Goal: Information Seeking & Learning: Learn about a topic

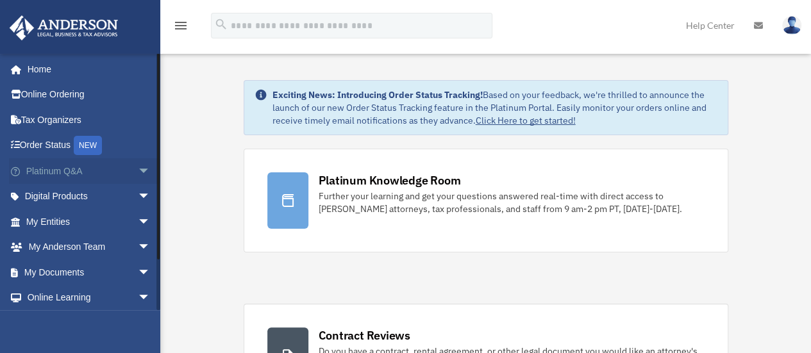
click at [138, 170] on span "arrow_drop_down" at bounding box center [151, 171] width 26 height 26
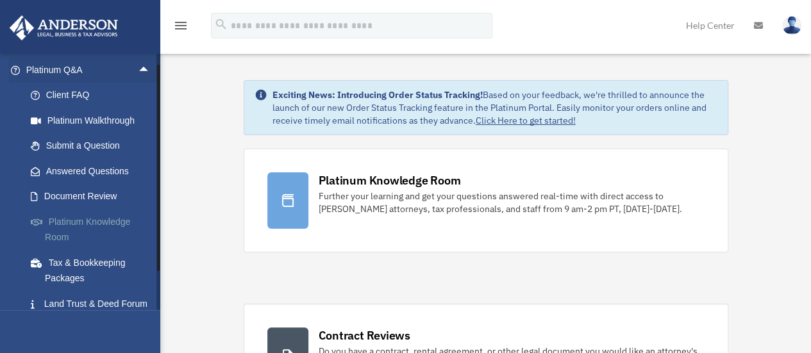
scroll to position [128, 0]
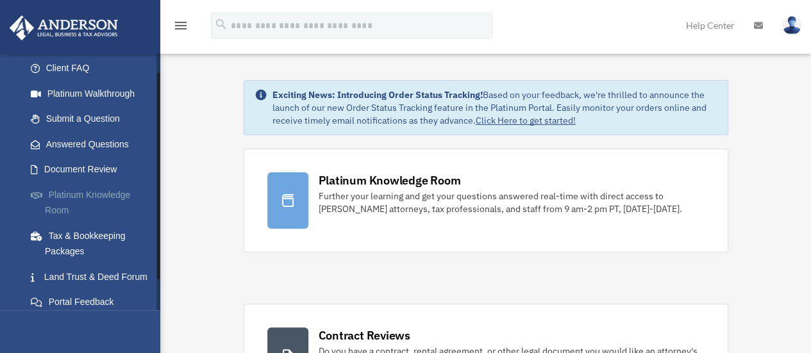
click at [78, 193] on link "Platinum Knowledge Room" at bounding box center [94, 202] width 152 height 41
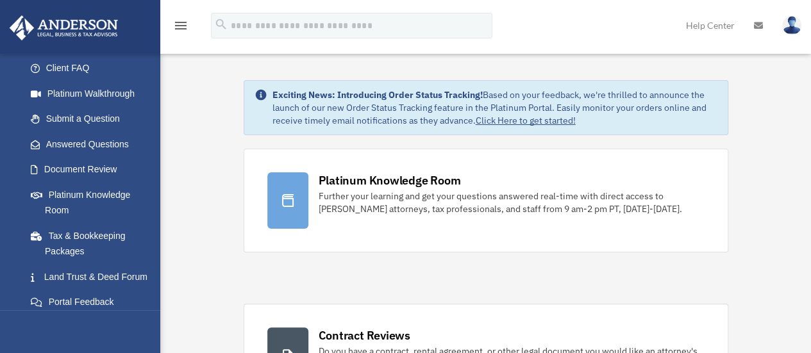
scroll to position [64, 0]
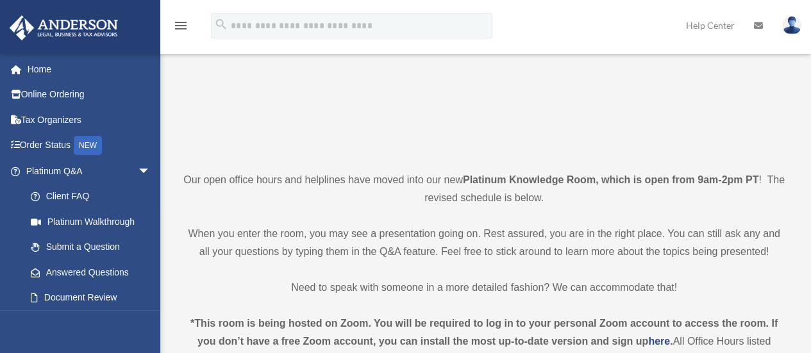
scroll to position [192, 0]
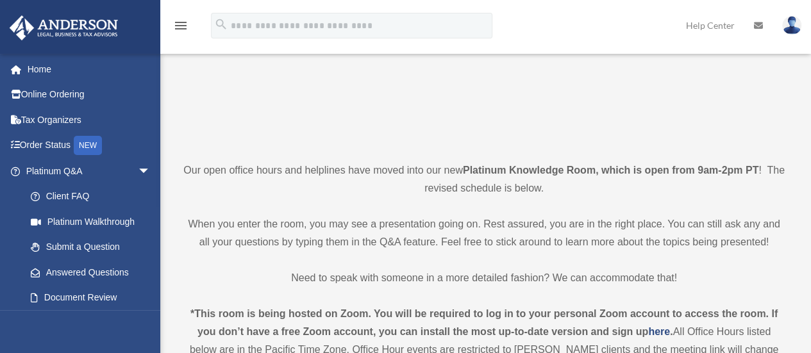
click at [605, 189] on p "Our open office hours and helplines have moved into our new Platinum Knowledge …" at bounding box center [484, 179] width 602 height 36
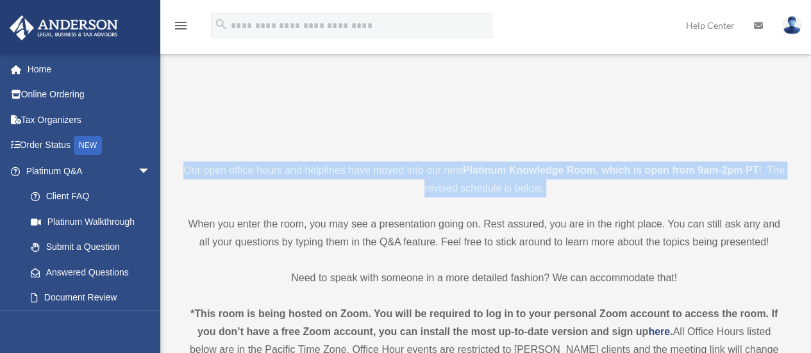
drag, startPoint x: 605, startPoint y: 189, endPoint x: 550, endPoint y: 183, distance: 55.5
click at [604, 189] on p "Our open office hours and helplines have moved into our new Platinum Knowledge …" at bounding box center [484, 179] width 602 height 36
click at [550, 183] on p "Our open office hours and helplines have moved into our new Platinum Knowledge …" at bounding box center [484, 179] width 602 height 36
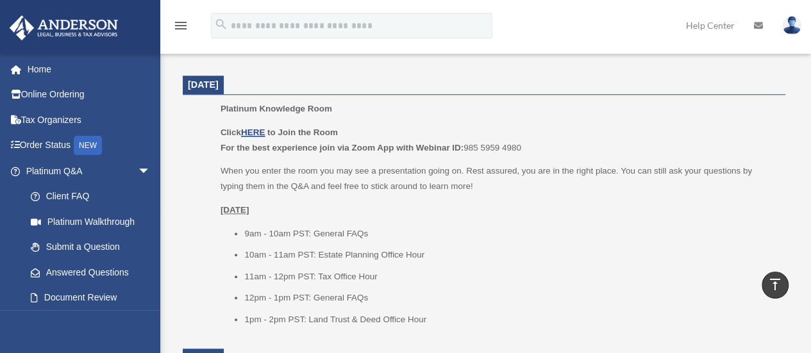
scroll to position [557, 0]
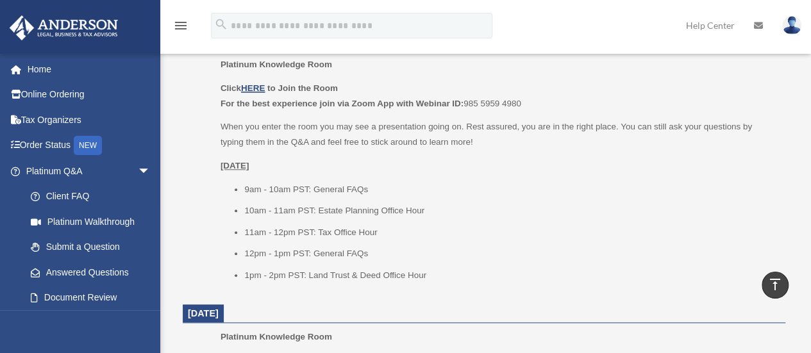
drag, startPoint x: 208, startPoint y: 183, endPoint x: 438, endPoint y: 352, distance: 285.5
click at [445, 306] on dt "[DATE]" at bounding box center [484, 313] width 602 height 19
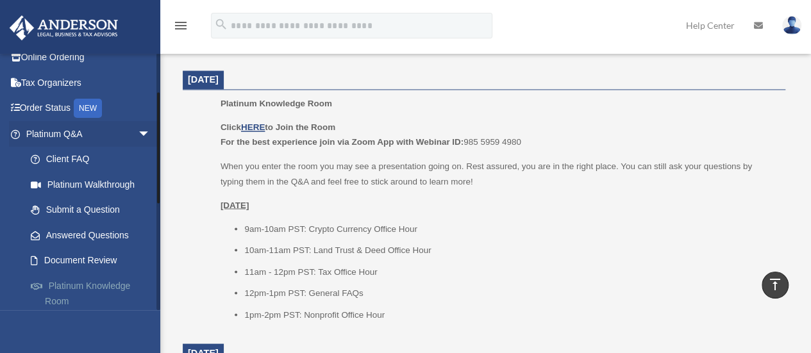
scroll to position [128, 0]
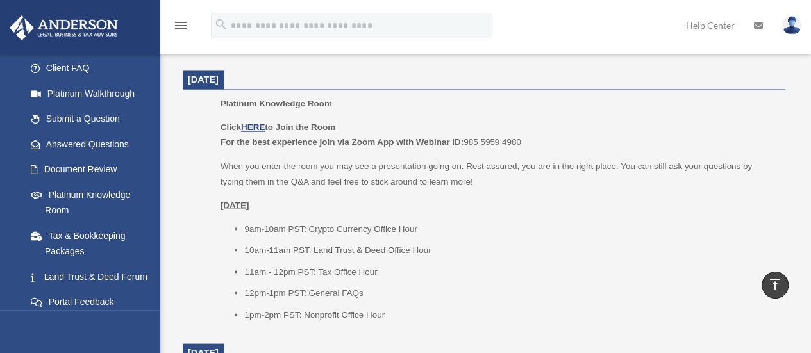
click at [403, 167] on p "When you enter the room you may see a presentation going on. Rest assured, you …" at bounding box center [498, 173] width 556 height 30
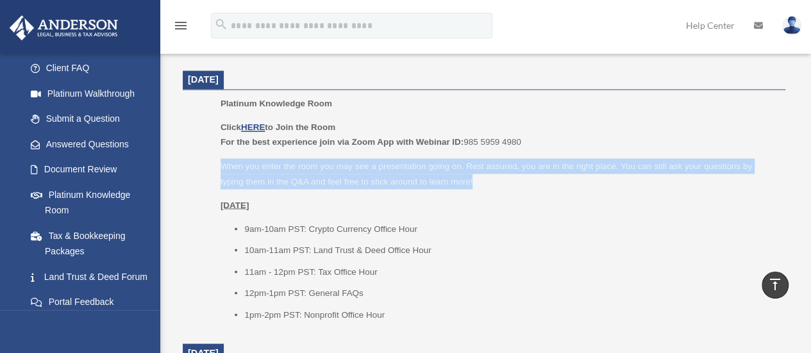
click at [403, 167] on p "When you enter the room you may see a presentation going on. Rest assured, you …" at bounding box center [498, 173] width 556 height 30
click at [370, 161] on p "When you enter the room you may see a presentation going on. Rest assured, you …" at bounding box center [498, 173] width 556 height 30
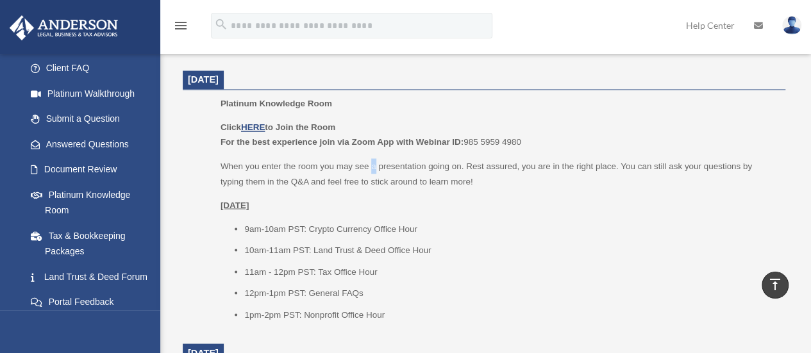
click at [370, 160] on p "When you enter the room you may see a presentation going on. Rest assured, you …" at bounding box center [498, 173] width 556 height 30
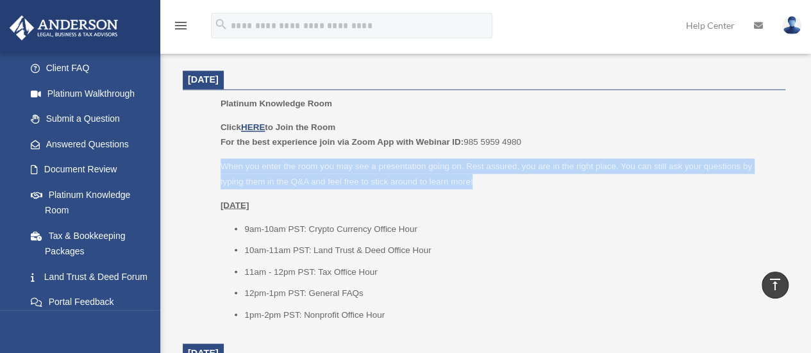
click at [370, 160] on p "When you enter the room you may see a presentation going on. Rest assured, you …" at bounding box center [498, 173] width 556 height 30
click at [400, 175] on p "When you enter the room you may see a presentation going on. Rest assured, you …" at bounding box center [498, 173] width 556 height 30
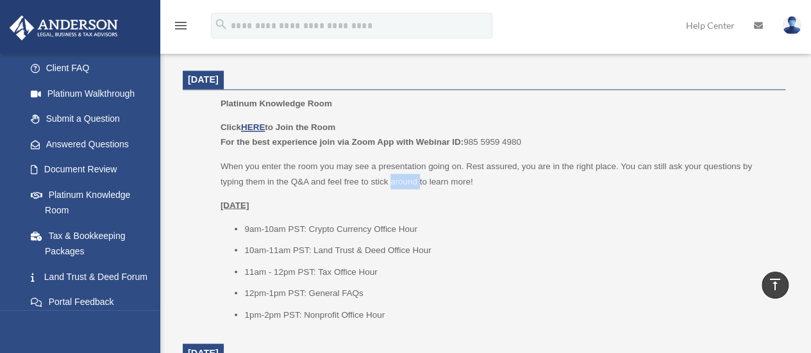
click at [400, 175] on p "When you enter the room you may see a presentation going on. Rest assured, you …" at bounding box center [498, 173] width 556 height 30
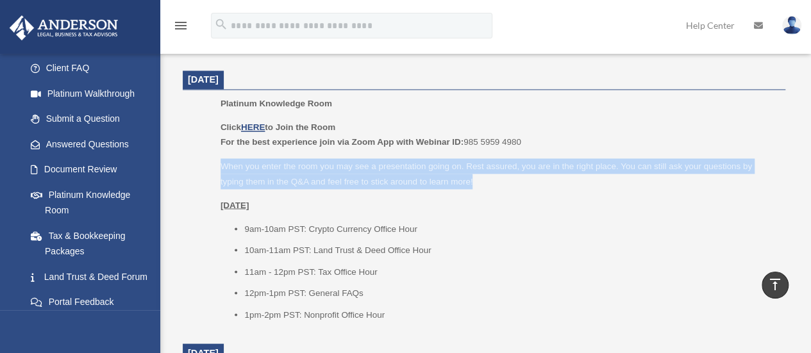
click at [400, 175] on p "When you enter the room you may see a presentation going on. Rest assured, you …" at bounding box center [498, 173] width 556 height 30
click at [382, 175] on p "When you enter the room you may see a presentation going on. Rest assured, you …" at bounding box center [498, 173] width 556 height 30
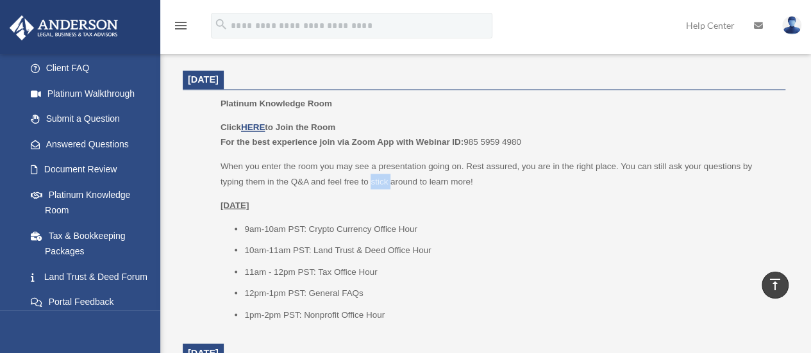
click at [381, 174] on p "When you enter the room you may see a presentation going on. Rest assured, you …" at bounding box center [498, 173] width 556 height 30
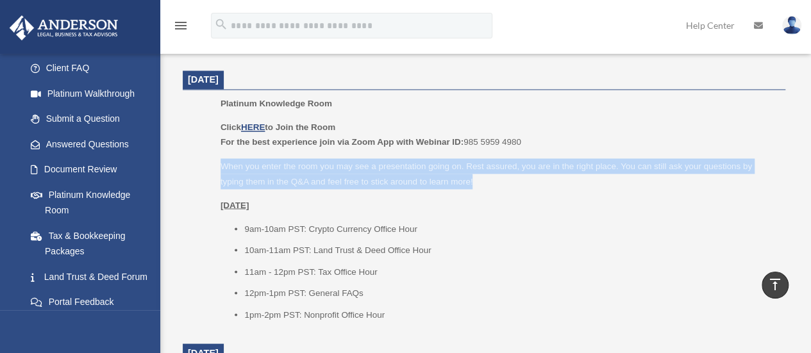
click at [381, 174] on p "When you enter the room you may see a presentation going on. Rest assured, you …" at bounding box center [498, 173] width 556 height 30
click at [390, 174] on p "When you enter the room you may see a presentation going on. Rest assured, you …" at bounding box center [498, 173] width 556 height 30
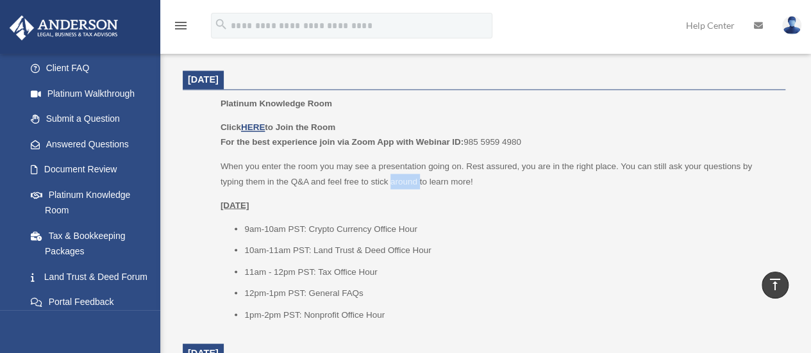
click at [390, 174] on p "When you enter the room you may see a presentation going on. Rest assured, you …" at bounding box center [498, 173] width 556 height 30
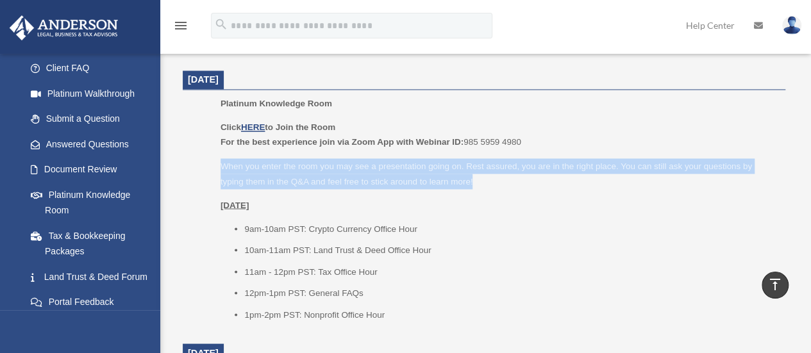
click at [390, 174] on p "When you enter the room you may see a presentation going on. Rest assured, you …" at bounding box center [498, 173] width 556 height 30
click at [363, 172] on p "When you enter the room you may see a presentation going on. Rest assured, you …" at bounding box center [498, 173] width 556 height 30
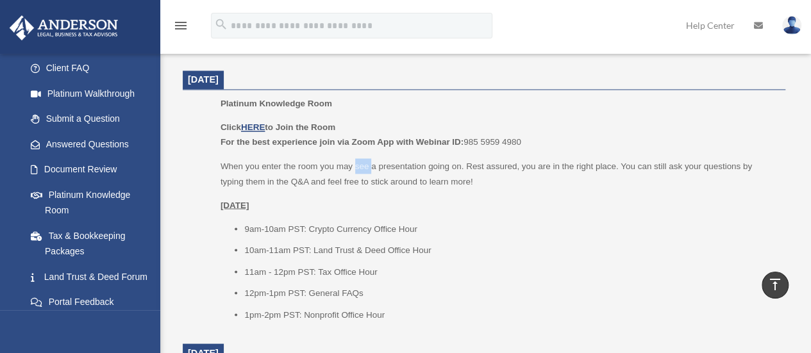
click at [363, 172] on p "When you enter the room you may see a presentation going on. Rest assured, you …" at bounding box center [498, 173] width 556 height 30
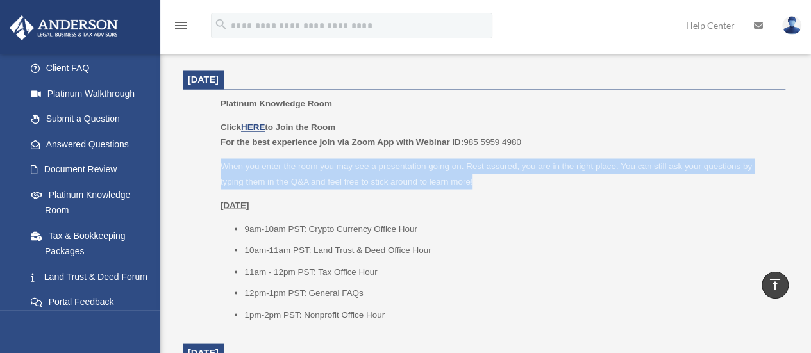
click at [363, 172] on p "When you enter the room you may see a presentation going on. Rest assured, you …" at bounding box center [498, 173] width 556 height 30
click at [401, 169] on p "When you enter the room you may see a presentation going on. Rest assured, you …" at bounding box center [498, 173] width 556 height 30
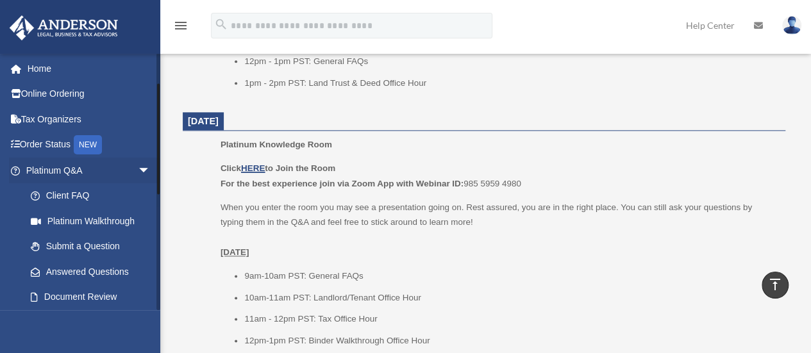
scroll to position [0, 0]
click at [138, 165] on span "arrow_drop_down" at bounding box center [151, 171] width 26 height 26
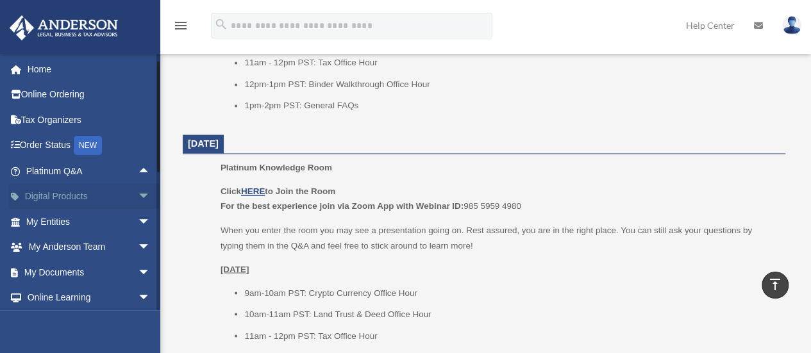
scroll to position [53, 0]
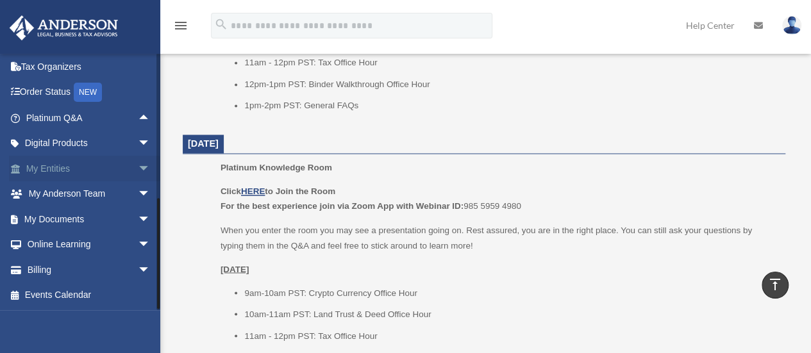
click at [138, 165] on span "arrow_drop_down" at bounding box center [151, 169] width 26 height 26
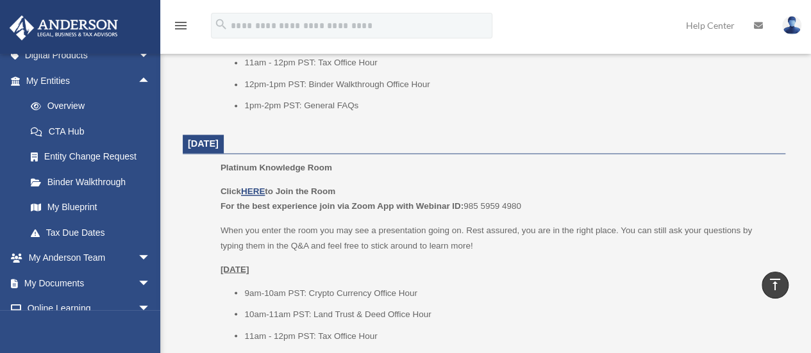
scroll to position [941, 0]
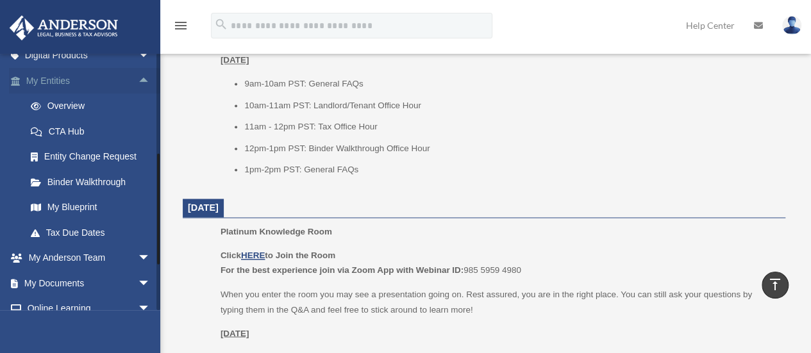
click at [138, 78] on span "arrow_drop_up" at bounding box center [151, 81] width 26 height 26
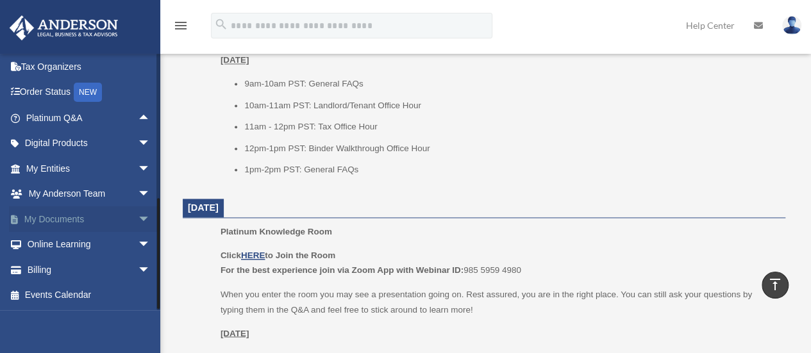
click at [138, 212] on span "arrow_drop_down" at bounding box center [151, 219] width 26 height 26
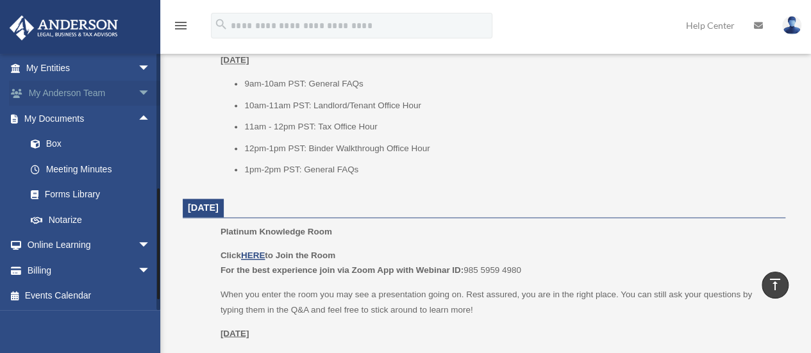
scroll to position [154, 0]
